Goal: Transaction & Acquisition: Purchase product/service

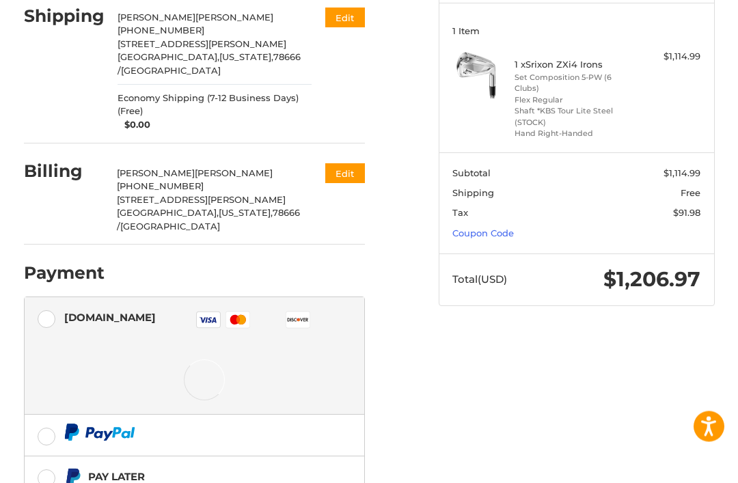
scroll to position [176, 0]
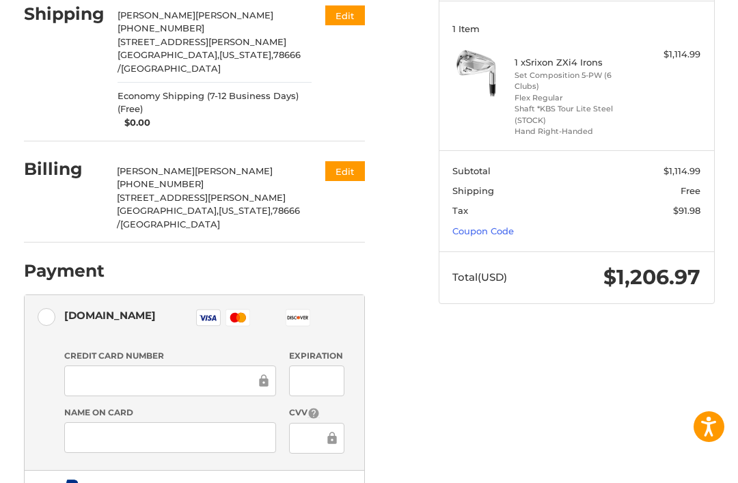
click at [475, 231] on link "Coupon Code" at bounding box center [482, 230] width 61 height 11
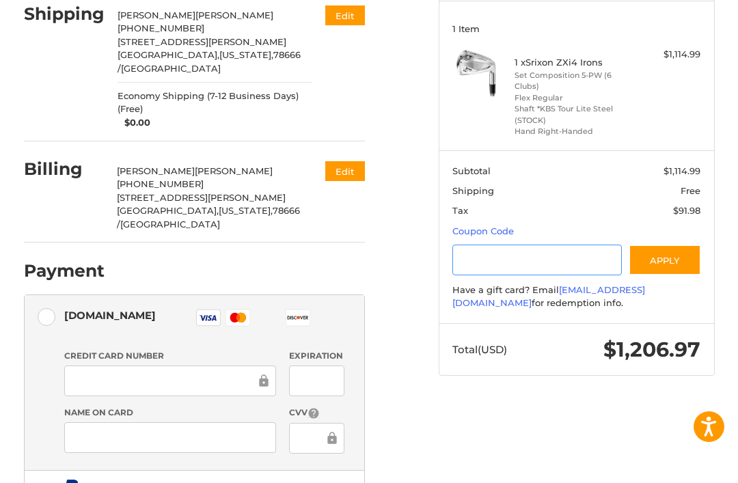
click at [487, 266] on input "Gift Certificate or Coupon Code" at bounding box center [536, 259] width 169 height 31
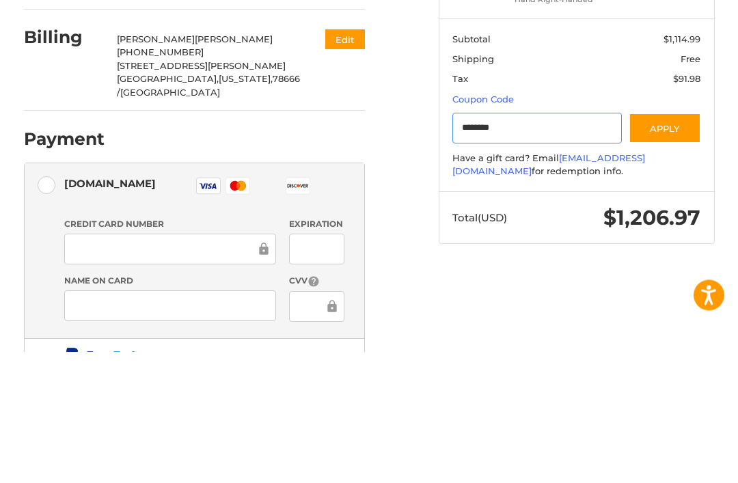
type input "********"
click at [673, 244] on button "Apply" at bounding box center [664, 259] width 72 height 31
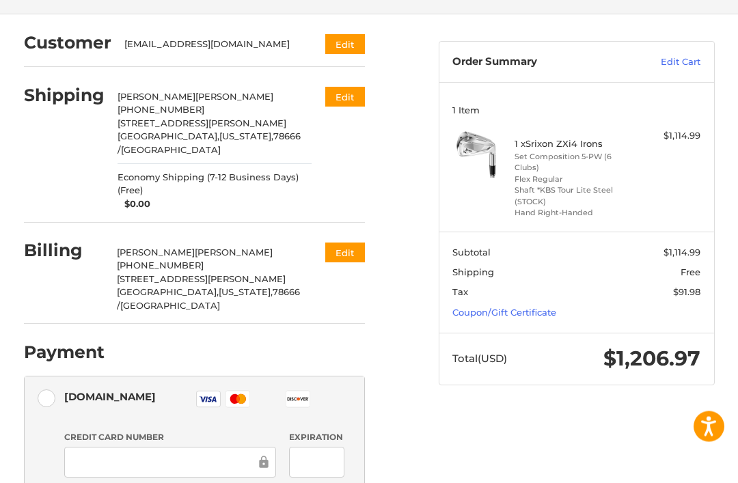
scroll to position [95, 0]
click at [540, 313] on link "Coupon/Gift Certificate" at bounding box center [504, 312] width 104 height 11
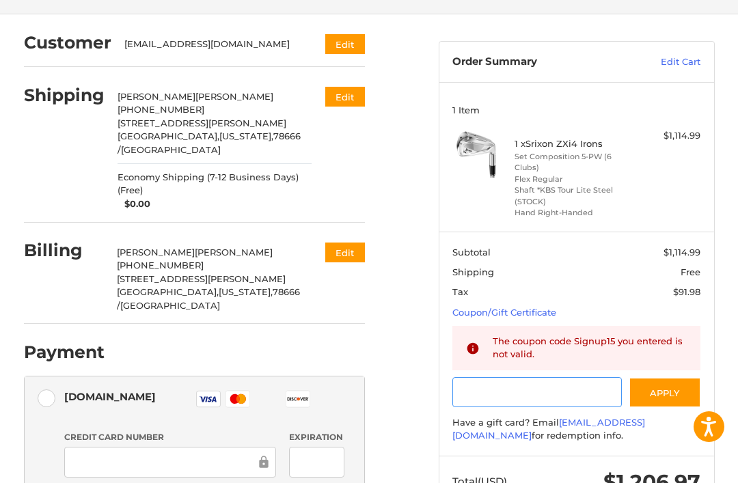
click at [531, 389] on input "Gift Certificate or Coupon Code" at bounding box center [536, 392] width 169 height 31
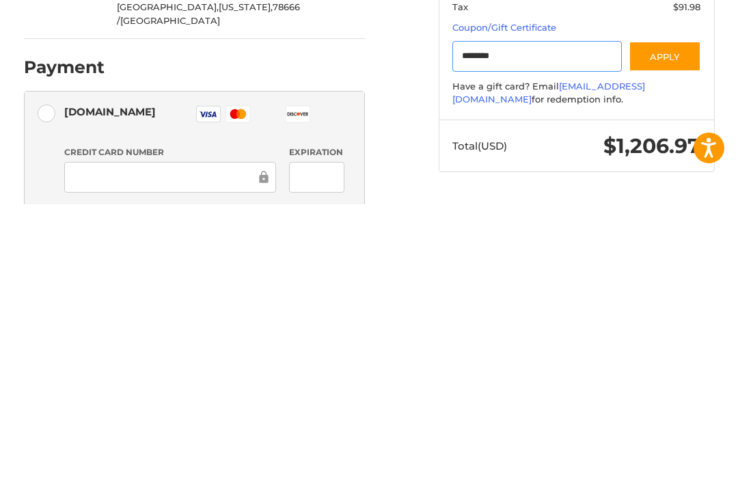
type input "********"
click at [681, 320] on button "Apply" at bounding box center [664, 335] width 72 height 31
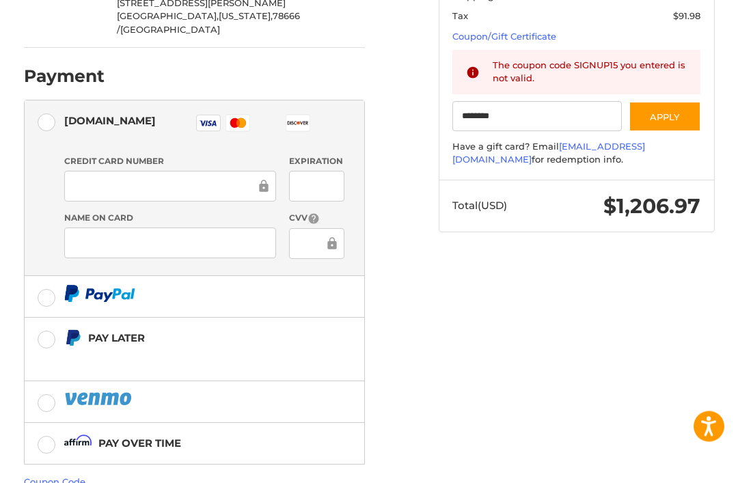
scroll to position [389, 0]
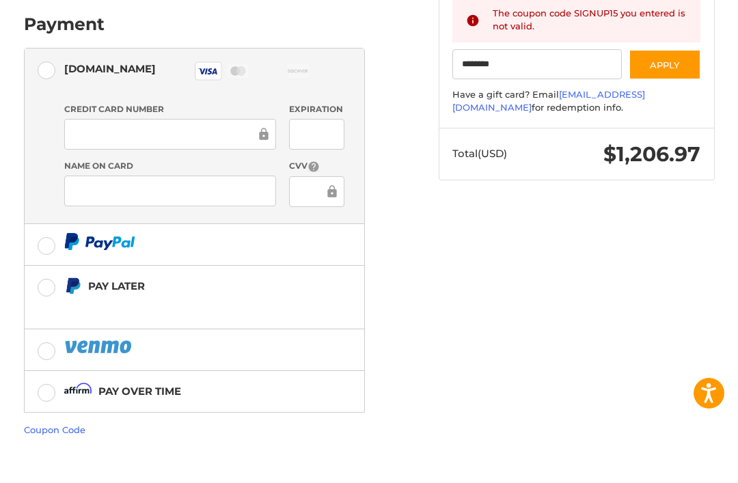
click at [680, 83] on button "Apply" at bounding box center [664, 98] width 72 height 31
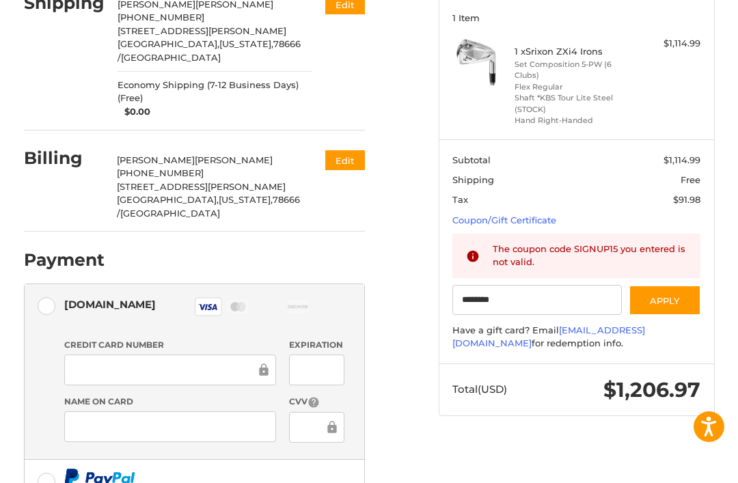
scroll to position [191, 0]
